Goal: Information Seeking & Learning: Learn about a topic

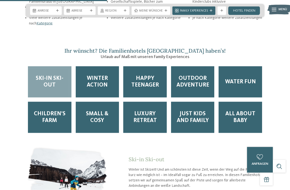
scroll to position [700, 0]
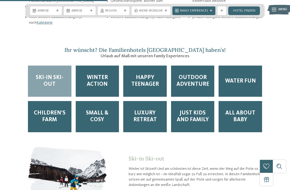
click at [88, 82] on span "Winter Action" at bounding box center [97, 80] width 35 height 13
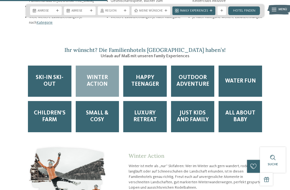
click at [127, 79] on div "Happy Teenager" at bounding box center [145, 81] width 44 height 31
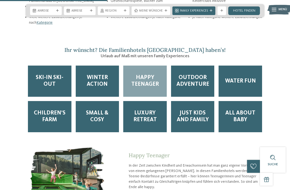
click at [183, 86] on span "Outdoor Adventure" at bounding box center [193, 80] width 35 height 13
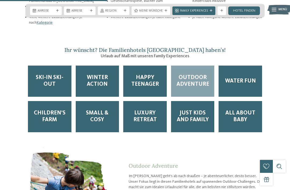
click at [230, 83] on span "Water Fun" at bounding box center [240, 81] width 31 height 7
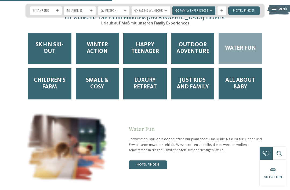
scroll to position [734, 0]
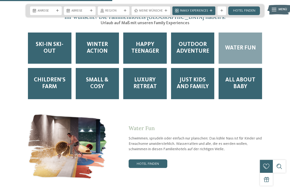
click at [92, 81] on span "Small & Cosy" at bounding box center [97, 83] width 35 height 13
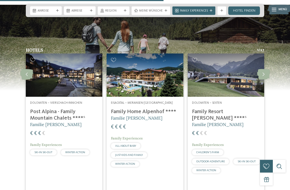
scroll to position [1069, 0]
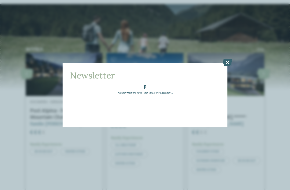
click at [227, 59] on icon at bounding box center [227, 63] width 9 height 8
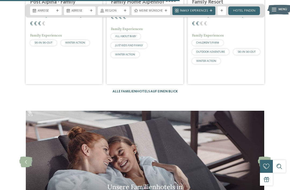
scroll to position [1174, 0]
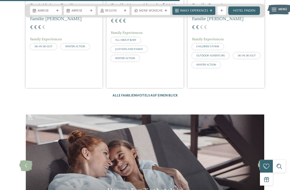
click at [124, 94] on link "Alle Familienhotels auf einen Blick" at bounding box center [145, 95] width 65 height 3
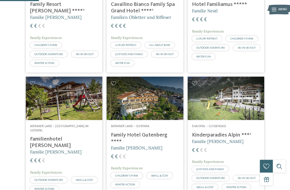
scroll to position [182, 0]
click at [124, 143] on h4 "Family Hotel Gutenberg ****" at bounding box center [145, 138] width 68 height 13
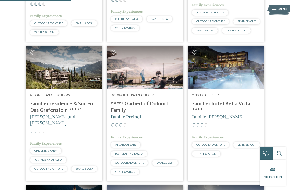
scroll to position [340, 0]
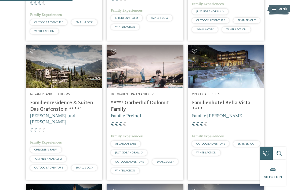
click at [52, 88] on img at bounding box center [64, 66] width 77 height 43
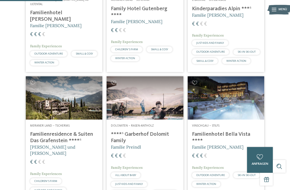
scroll to position [316, 0]
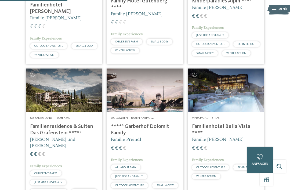
click at [66, 102] on img at bounding box center [64, 90] width 77 height 43
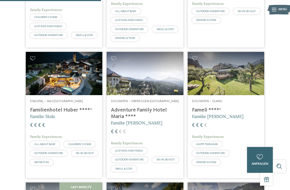
scroll to position [473, 0]
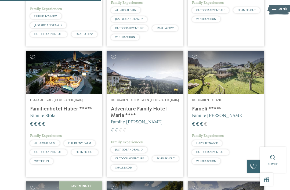
click at [42, 94] on img at bounding box center [64, 72] width 77 height 43
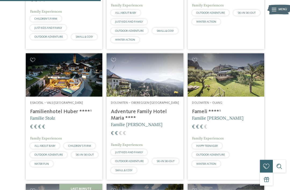
scroll to position [471, 0]
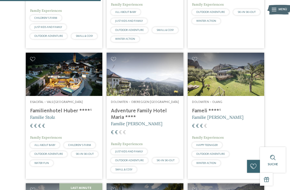
click at [39, 96] on img at bounding box center [64, 74] width 77 height 43
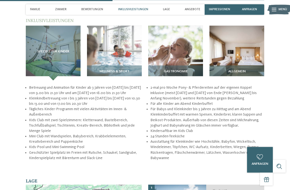
scroll to position [538, 0]
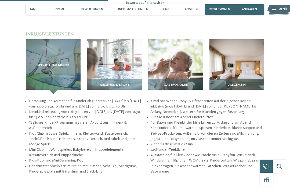
click at [99, 87] on span "Wellness & Sport" at bounding box center [114, 85] width 30 height 4
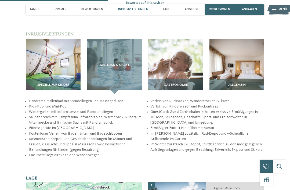
click at [164, 90] on div "Gastronomie" at bounding box center [175, 86] width 55 height 15
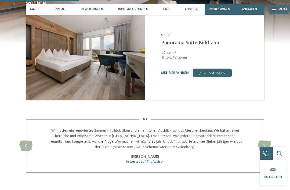
scroll to position [382, 0]
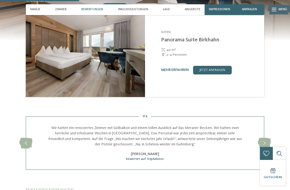
click at [261, 147] on icon at bounding box center [264, 143] width 13 height 11
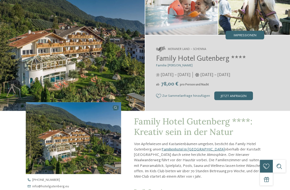
scroll to position [0, 0]
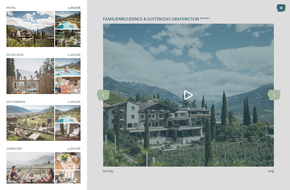
click at [272, 97] on icon at bounding box center [274, 95] width 13 height 11
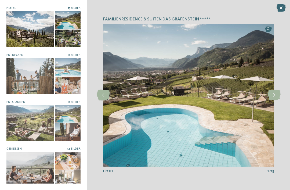
click at [272, 96] on icon at bounding box center [274, 95] width 13 height 11
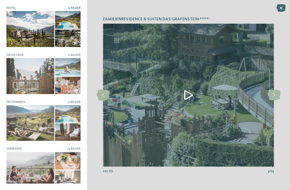
click at [272, 94] on icon at bounding box center [274, 95] width 13 height 11
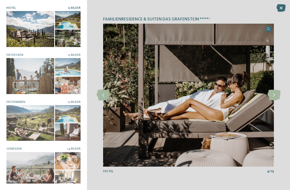
click at [274, 97] on icon at bounding box center [274, 95] width 13 height 11
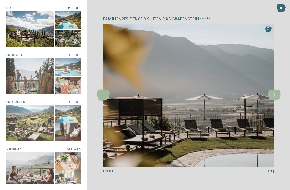
click at [275, 98] on icon at bounding box center [274, 95] width 13 height 11
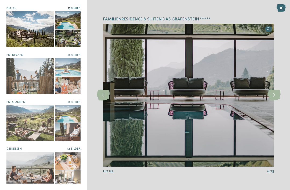
click at [277, 97] on icon at bounding box center [274, 95] width 13 height 11
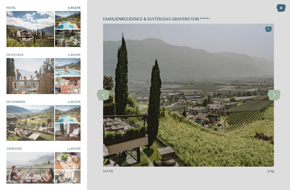
click at [273, 96] on icon at bounding box center [274, 95] width 13 height 11
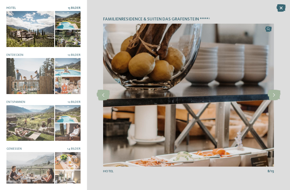
click at [272, 92] on icon at bounding box center [274, 95] width 13 height 11
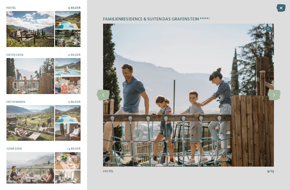
click at [276, 95] on icon at bounding box center [274, 95] width 13 height 11
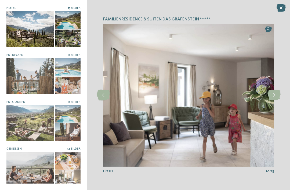
click at [271, 94] on icon at bounding box center [274, 95] width 13 height 11
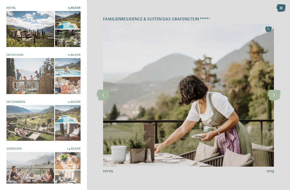
click at [275, 96] on icon at bounding box center [274, 95] width 13 height 11
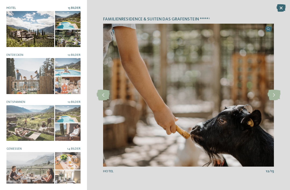
click at [273, 96] on icon at bounding box center [274, 95] width 13 height 11
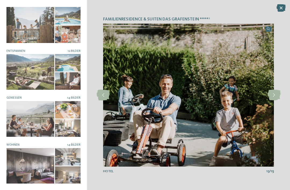
scroll to position [51, 0]
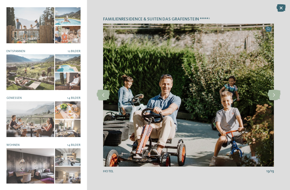
click at [33, 112] on div at bounding box center [30, 119] width 48 height 36
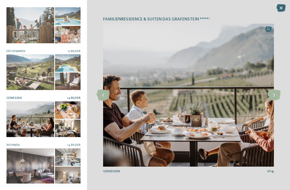
click at [26, 113] on div at bounding box center [30, 119] width 48 height 36
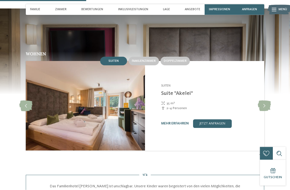
scroll to position [463, 0]
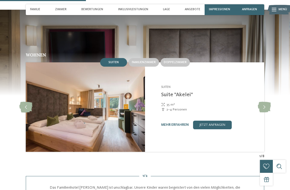
click at [262, 102] on icon at bounding box center [264, 107] width 13 height 11
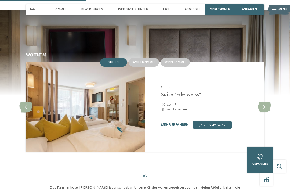
click at [265, 102] on icon at bounding box center [264, 107] width 13 height 11
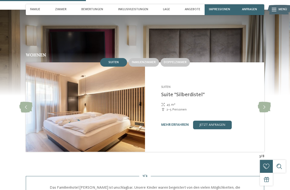
click at [265, 102] on icon at bounding box center [264, 107] width 13 height 11
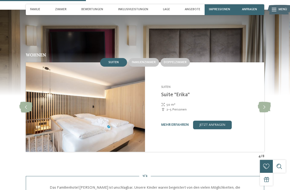
click at [265, 102] on icon at bounding box center [264, 107] width 13 height 11
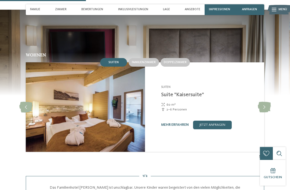
click at [183, 123] on link "mehr erfahren" at bounding box center [175, 124] width 28 height 3
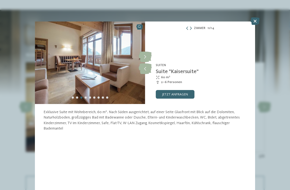
click at [257, 24] on icon at bounding box center [255, 21] width 9 height 8
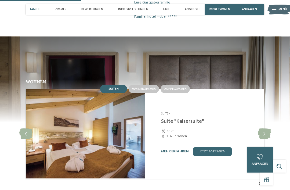
scroll to position [436, 0]
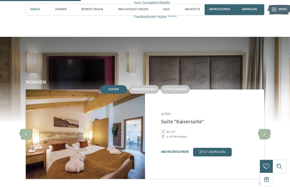
click at [264, 129] on icon at bounding box center [264, 134] width 13 height 11
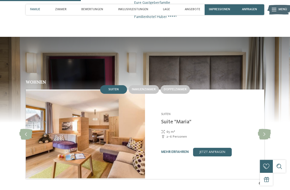
click at [266, 129] on icon at bounding box center [264, 134] width 13 height 11
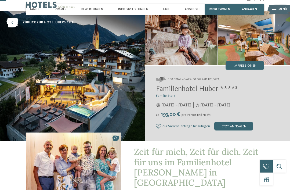
scroll to position [7, 0]
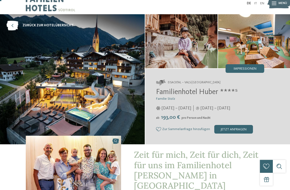
click at [236, 70] on span "Impressionen" at bounding box center [245, 68] width 23 height 3
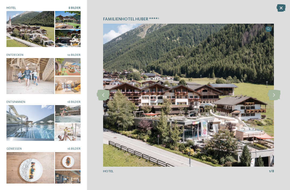
click at [21, 34] on div at bounding box center [30, 29] width 48 height 36
click at [276, 96] on icon at bounding box center [274, 95] width 13 height 11
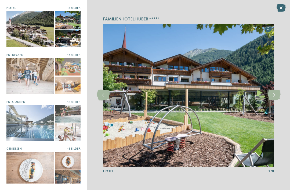
click at [274, 93] on icon at bounding box center [274, 95] width 13 height 11
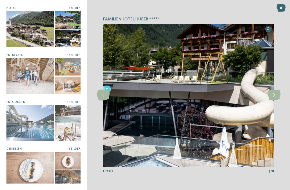
click at [276, 94] on icon at bounding box center [274, 95] width 13 height 11
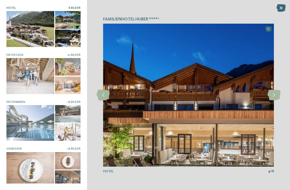
click at [275, 93] on icon at bounding box center [274, 95] width 13 height 11
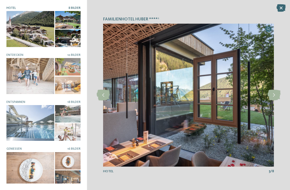
click at [275, 94] on icon at bounding box center [274, 95] width 13 height 11
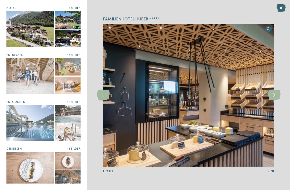
click at [275, 95] on icon at bounding box center [274, 95] width 13 height 11
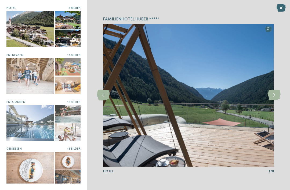
click at [278, 94] on icon at bounding box center [274, 95] width 13 height 11
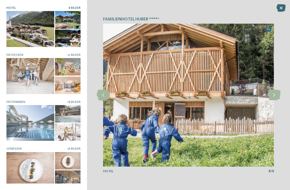
click at [279, 93] on icon at bounding box center [274, 95] width 13 height 11
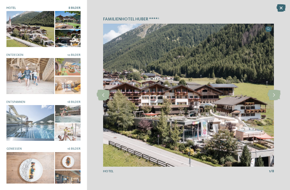
click at [278, 94] on icon at bounding box center [274, 95] width 13 height 11
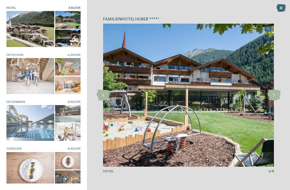
click at [22, 76] on div at bounding box center [30, 76] width 48 height 36
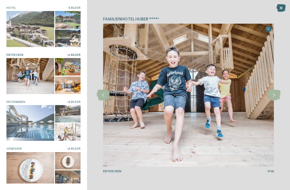
click at [277, 95] on icon at bounding box center [274, 95] width 13 height 11
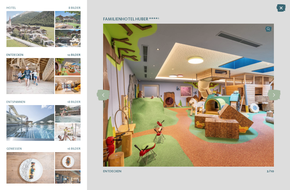
click at [276, 95] on icon at bounding box center [274, 95] width 13 height 11
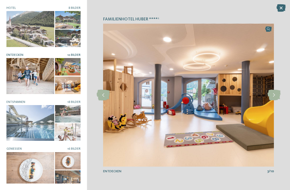
click at [276, 94] on icon at bounding box center [274, 95] width 13 height 11
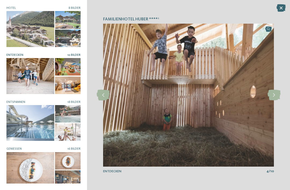
click at [276, 95] on icon at bounding box center [274, 95] width 13 height 11
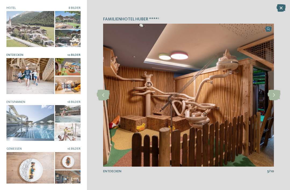
click at [276, 94] on icon at bounding box center [274, 95] width 13 height 11
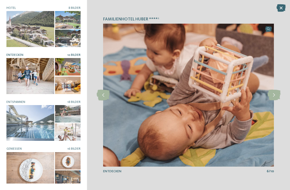
click at [276, 95] on icon at bounding box center [274, 95] width 13 height 11
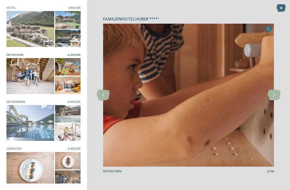
click at [276, 94] on icon at bounding box center [274, 95] width 13 height 11
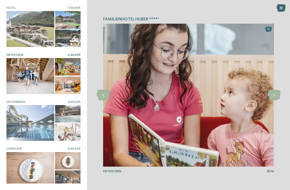
click at [275, 96] on icon at bounding box center [274, 95] width 13 height 11
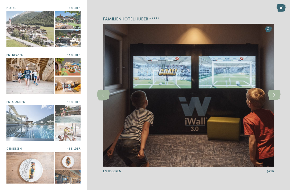
click at [277, 95] on icon at bounding box center [274, 95] width 13 height 11
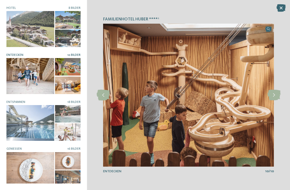
click at [277, 95] on icon at bounding box center [274, 95] width 13 height 11
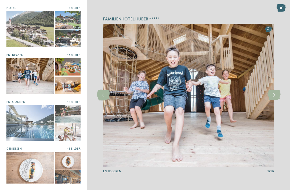
click at [27, 120] on div at bounding box center [30, 123] width 48 height 36
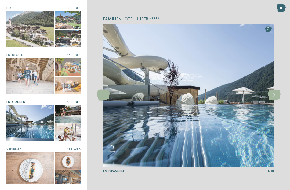
click at [276, 97] on icon at bounding box center [274, 95] width 13 height 11
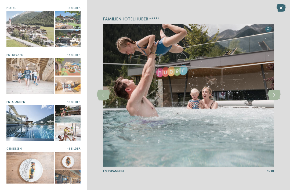
click at [275, 96] on icon at bounding box center [274, 95] width 13 height 11
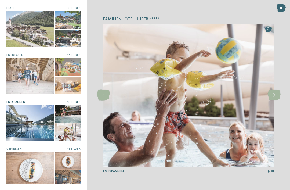
click at [274, 97] on icon at bounding box center [274, 95] width 13 height 11
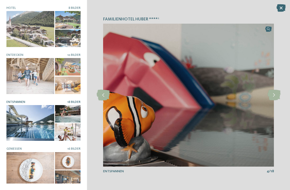
click at [276, 97] on icon at bounding box center [274, 95] width 13 height 11
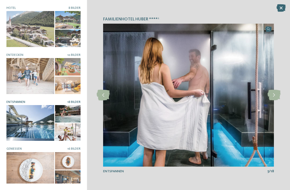
click at [279, 95] on icon at bounding box center [274, 95] width 13 height 11
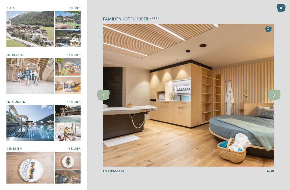
click at [277, 96] on icon at bounding box center [274, 95] width 13 height 11
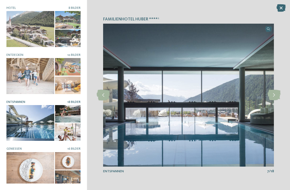
click at [278, 95] on icon at bounding box center [274, 95] width 13 height 11
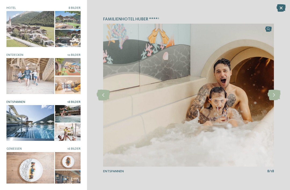
click at [276, 94] on icon at bounding box center [274, 95] width 13 height 11
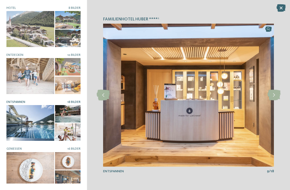
click at [275, 95] on icon at bounding box center [274, 95] width 13 height 11
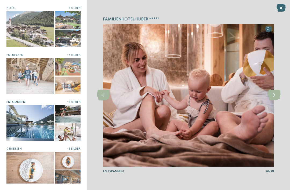
click at [276, 96] on icon at bounding box center [274, 95] width 13 height 11
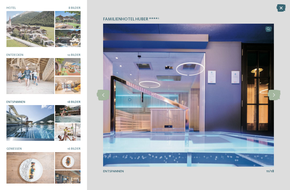
click at [276, 95] on icon at bounding box center [274, 95] width 13 height 11
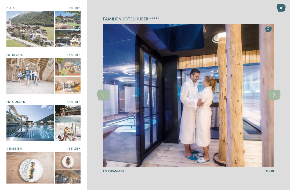
click at [275, 96] on icon at bounding box center [274, 95] width 13 height 11
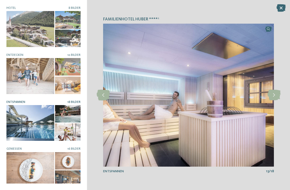
click at [276, 97] on icon at bounding box center [274, 95] width 13 height 11
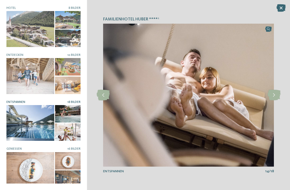
click at [276, 96] on icon at bounding box center [274, 95] width 13 height 11
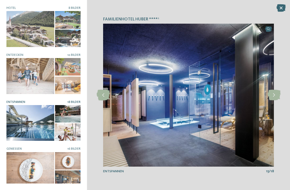
click at [276, 96] on icon at bounding box center [274, 95] width 13 height 11
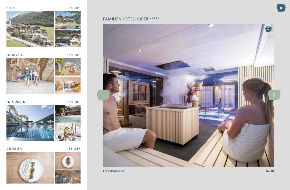
click at [277, 95] on icon at bounding box center [274, 95] width 13 height 11
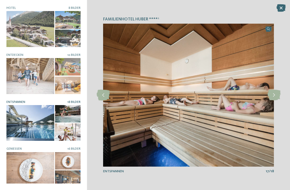
click at [276, 96] on icon at bounding box center [274, 95] width 13 height 11
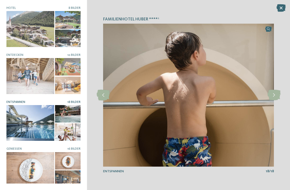
click at [276, 97] on icon at bounding box center [274, 95] width 13 height 11
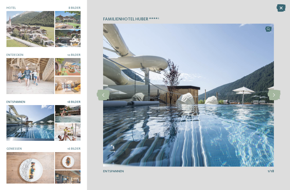
click at [274, 98] on icon at bounding box center [274, 95] width 13 height 11
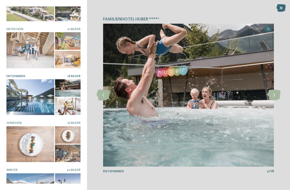
scroll to position [31, 0]
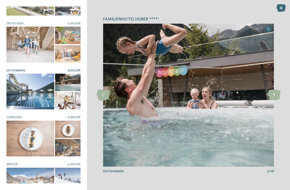
click at [16, 130] on div at bounding box center [30, 139] width 48 height 36
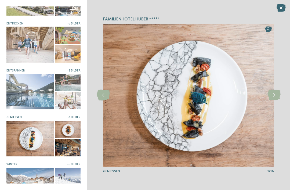
click at [277, 96] on icon at bounding box center [274, 95] width 13 height 11
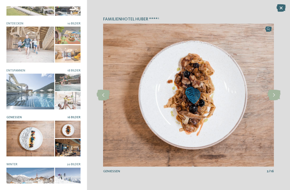
click at [276, 96] on icon at bounding box center [274, 95] width 13 height 11
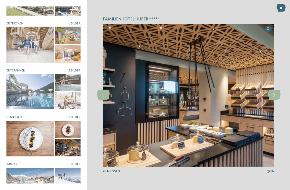
click at [274, 95] on icon at bounding box center [274, 95] width 13 height 11
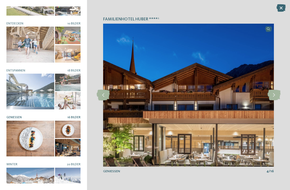
click at [274, 97] on icon at bounding box center [274, 95] width 13 height 11
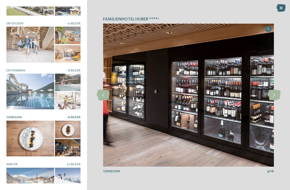
click at [275, 95] on icon at bounding box center [274, 95] width 13 height 11
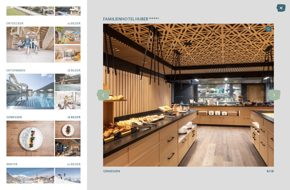
click at [276, 95] on icon at bounding box center [274, 95] width 13 height 11
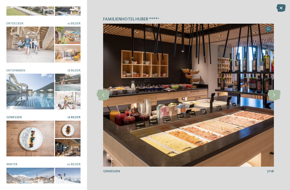
click at [276, 97] on icon at bounding box center [274, 95] width 13 height 11
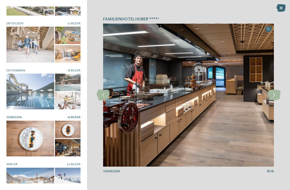
click at [275, 97] on icon at bounding box center [274, 95] width 13 height 11
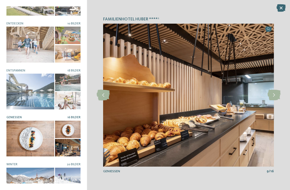
click at [276, 97] on icon at bounding box center [274, 95] width 13 height 11
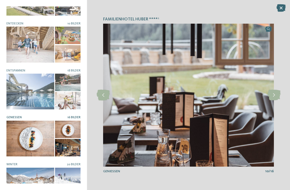
click at [277, 97] on icon at bounding box center [274, 95] width 13 height 11
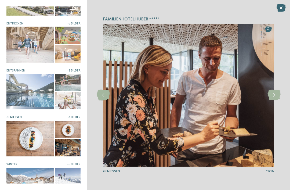
click at [275, 97] on icon at bounding box center [274, 95] width 13 height 11
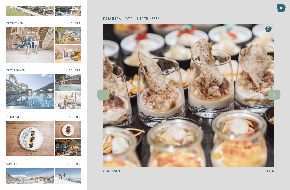
click at [277, 96] on icon at bounding box center [274, 95] width 13 height 11
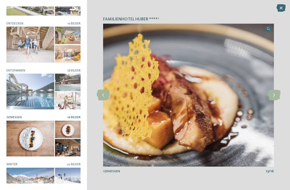
click at [276, 96] on icon at bounding box center [274, 95] width 13 height 11
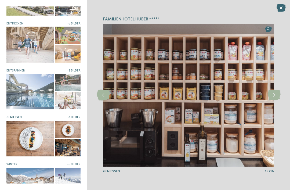
click at [277, 94] on icon at bounding box center [274, 95] width 13 height 11
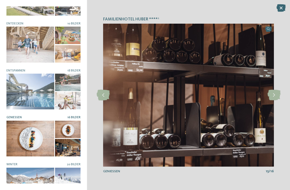
click at [276, 95] on icon at bounding box center [274, 95] width 13 height 11
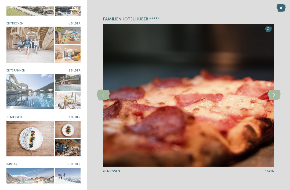
click at [276, 94] on icon at bounding box center [274, 95] width 13 height 11
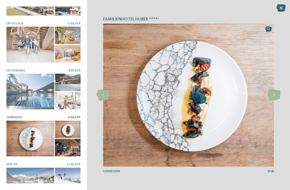
click at [275, 94] on icon at bounding box center [274, 95] width 13 height 11
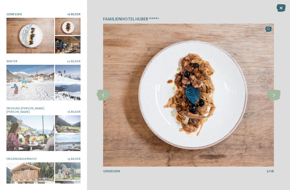
scroll to position [135, 0]
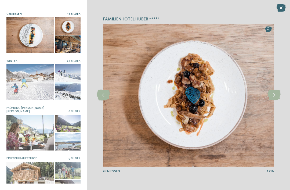
click at [25, 133] on div at bounding box center [30, 133] width 48 height 36
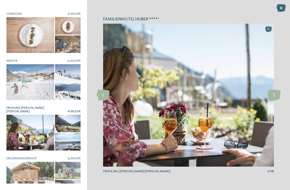
click at [276, 95] on icon at bounding box center [274, 95] width 13 height 11
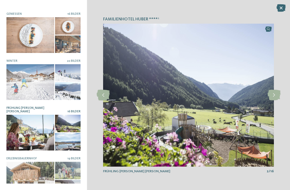
click at [276, 98] on icon at bounding box center [274, 95] width 13 height 11
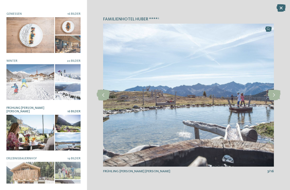
click at [278, 96] on icon at bounding box center [274, 95] width 13 height 11
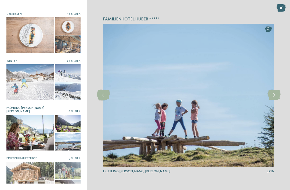
click at [276, 96] on icon at bounding box center [274, 95] width 13 height 11
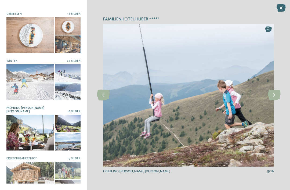
click at [276, 95] on icon at bounding box center [274, 95] width 13 height 11
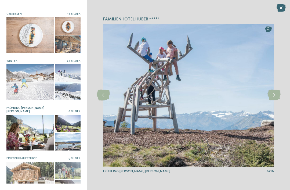
click at [276, 95] on icon at bounding box center [274, 95] width 13 height 11
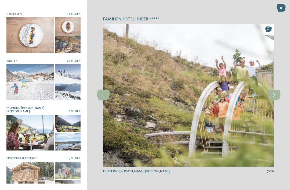
click at [277, 95] on icon at bounding box center [274, 95] width 13 height 11
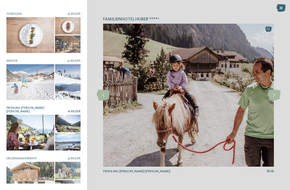
click at [277, 94] on icon at bounding box center [274, 95] width 13 height 11
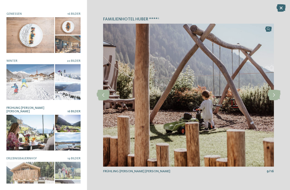
click at [280, 95] on icon at bounding box center [274, 95] width 13 height 11
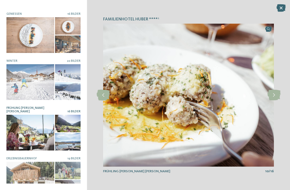
click at [277, 95] on icon at bounding box center [274, 95] width 13 height 11
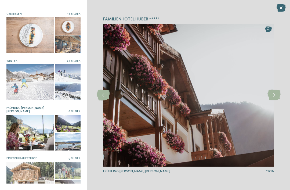
click at [278, 95] on icon at bounding box center [274, 95] width 13 height 11
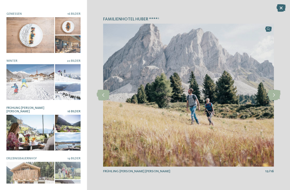
click at [276, 95] on icon at bounding box center [274, 95] width 13 height 11
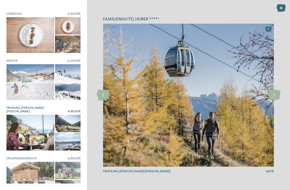
click at [275, 96] on icon at bounding box center [274, 95] width 13 height 11
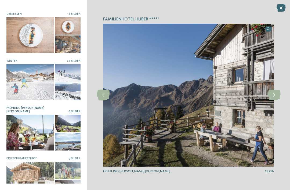
click at [276, 96] on icon at bounding box center [274, 95] width 13 height 11
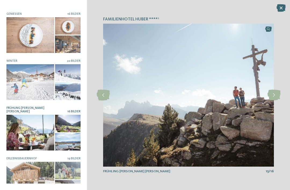
click at [277, 95] on icon at bounding box center [274, 95] width 13 height 11
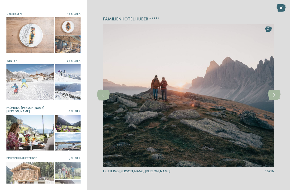
click at [276, 95] on icon at bounding box center [274, 95] width 13 height 11
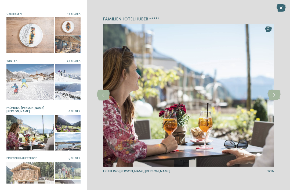
click at [277, 95] on icon at bounding box center [274, 95] width 13 height 11
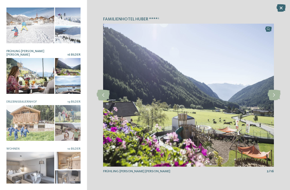
scroll to position [191, 0]
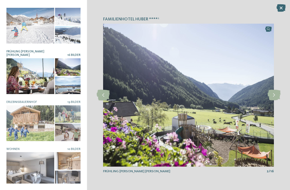
click at [20, 120] on div at bounding box center [30, 123] width 48 height 36
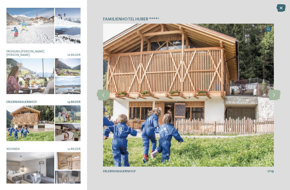
click at [276, 96] on icon at bounding box center [274, 95] width 13 height 11
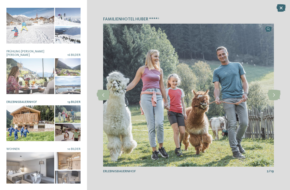
click at [274, 97] on icon at bounding box center [274, 95] width 13 height 11
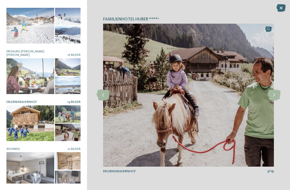
click at [275, 97] on icon at bounding box center [274, 95] width 13 height 11
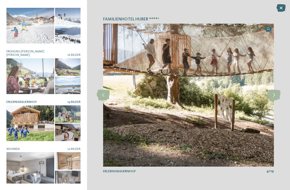
click at [276, 97] on icon at bounding box center [274, 95] width 13 height 11
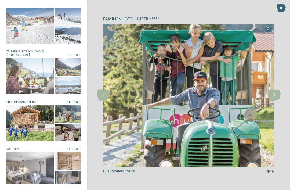
click at [276, 95] on icon at bounding box center [274, 95] width 13 height 11
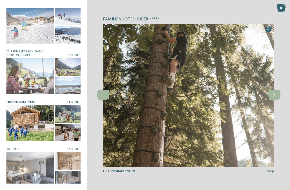
click at [275, 96] on icon at bounding box center [274, 95] width 13 height 11
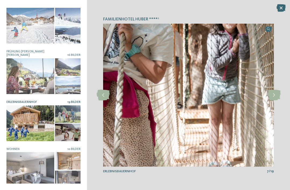
click at [275, 96] on icon at bounding box center [274, 95] width 13 height 11
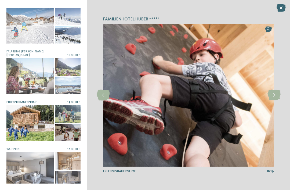
click at [276, 95] on icon at bounding box center [274, 95] width 13 height 11
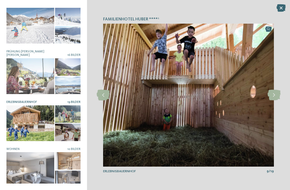
click at [275, 97] on icon at bounding box center [274, 95] width 13 height 11
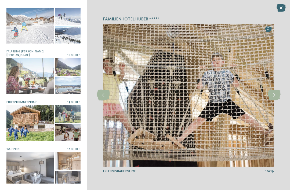
click at [274, 97] on icon at bounding box center [274, 95] width 13 height 11
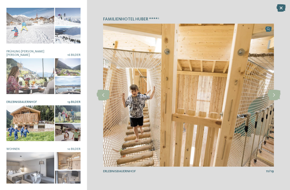
click at [275, 97] on icon at bounding box center [274, 95] width 13 height 11
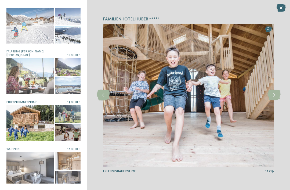
click at [275, 96] on icon at bounding box center [274, 95] width 13 height 11
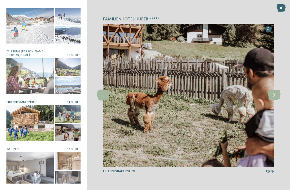
click at [275, 96] on icon at bounding box center [274, 95] width 13 height 11
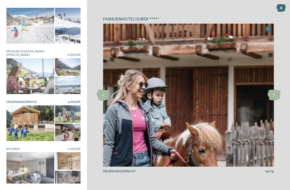
click at [98, 93] on icon at bounding box center [103, 95] width 13 height 11
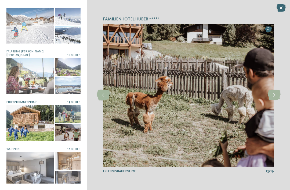
click at [273, 95] on icon at bounding box center [274, 95] width 13 height 11
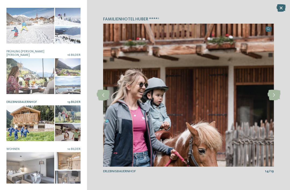
click at [273, 94] on icon at bounding box center [274, 95] width 13 height 11
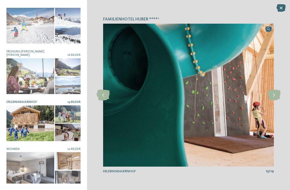
click at [275, 92] on icon at bounding box center [274, 95] width 13 height 11
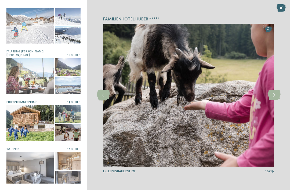
click at [275, 92] on icon at bounding box center [274, 95] width 13 height 11
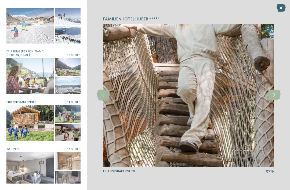
click at [274, 92] on icon at bounding box center [274, 95] width 13 height 11
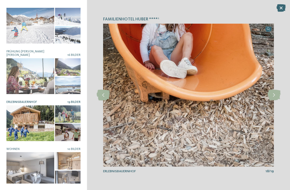
click at [275, 92] on icon at bounding box center [274, 95] width 13 height 11
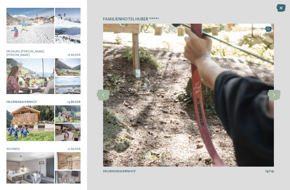
click at [273, 92] on icon at bounding box center [274, 95] width 13 height 11
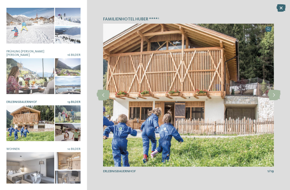
click at [30, 159] on div at bounding box center [30, 170] width 48 height 36
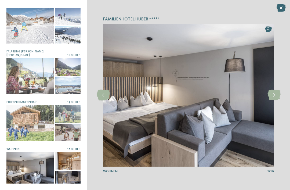
click at [34, 157] on div at bounding box center [30, 170] width 48 height 36
click at [276, 95] on icon at bounding box center [274, 95] width 13 height 11
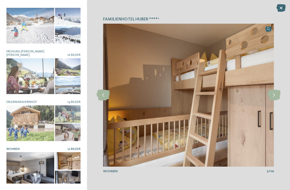
click at [97, 92] on icon at bounding box center [103, 95] width 13 height 11
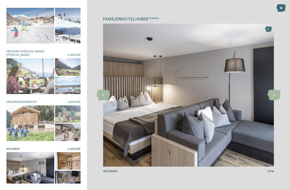
click at [273, 95] on icon at bounding box center [274, 95] width 13 height 11
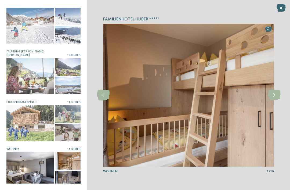
click at [273, 96] on icon at bounding box center [274, 95] width 13 height 11
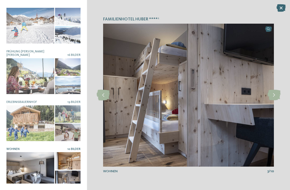
click at [104, 95] on icon at bounding box center [103, 95] width 13 height 11
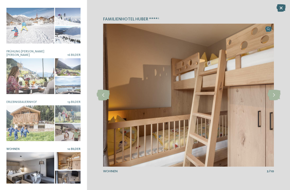
click at [105, 96] on icon at bounding box center [103, 95] width 13 height 11
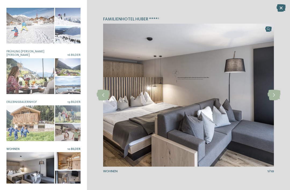
click at [104, 96] on icon at bounding box center [103, 95] width 13 height 11
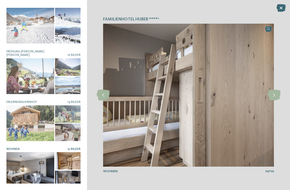
click at [106, 97] on icon at bounding box center [103, 95] width 13 height 11
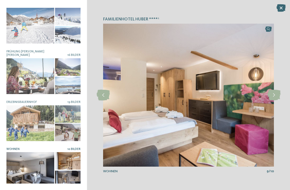
click at [104, 97] on icon at bounding box center [103, 95] width 13 height 11
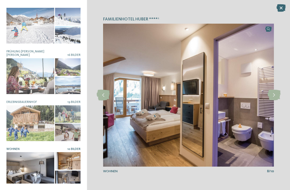
click at [105, 96] on icon at bounding box center [103, 95] width 13 height 11
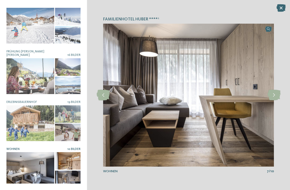
click at [106, 97] on icon at bounding box center [103, 95] width 13 height 11
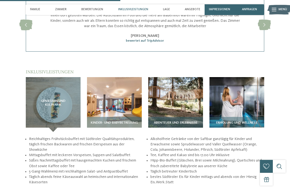
scroll to position [642, 0]
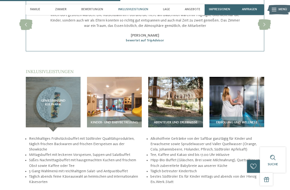
click at [170, 96] on img at bounding box center [175, 104] width 55 height 55
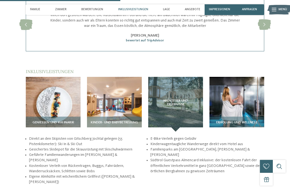
scroll to position [0, 0]
click at [125, 92] on img at bounding box center [114, 104] width 55 height 55
